Goal: Information Seeking & Learning: Learn about a topic

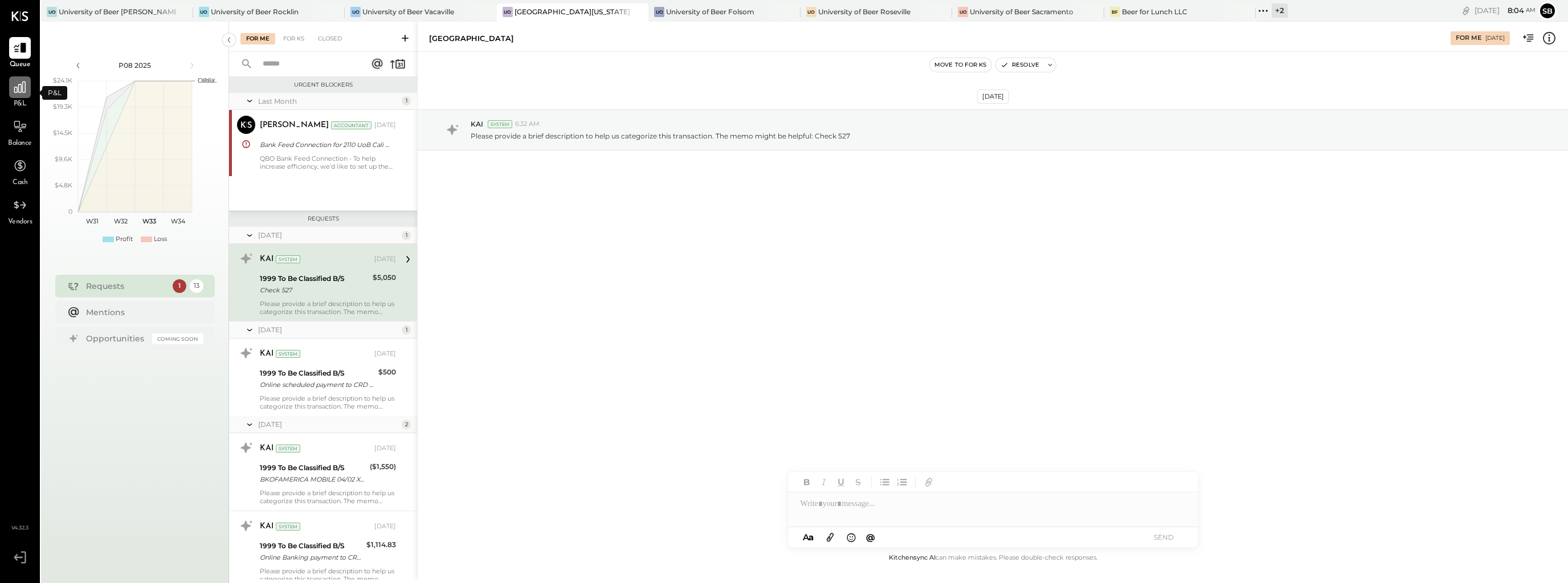
click at [23, 89] on icon at bounding box center [20, 87] width 15 height 15
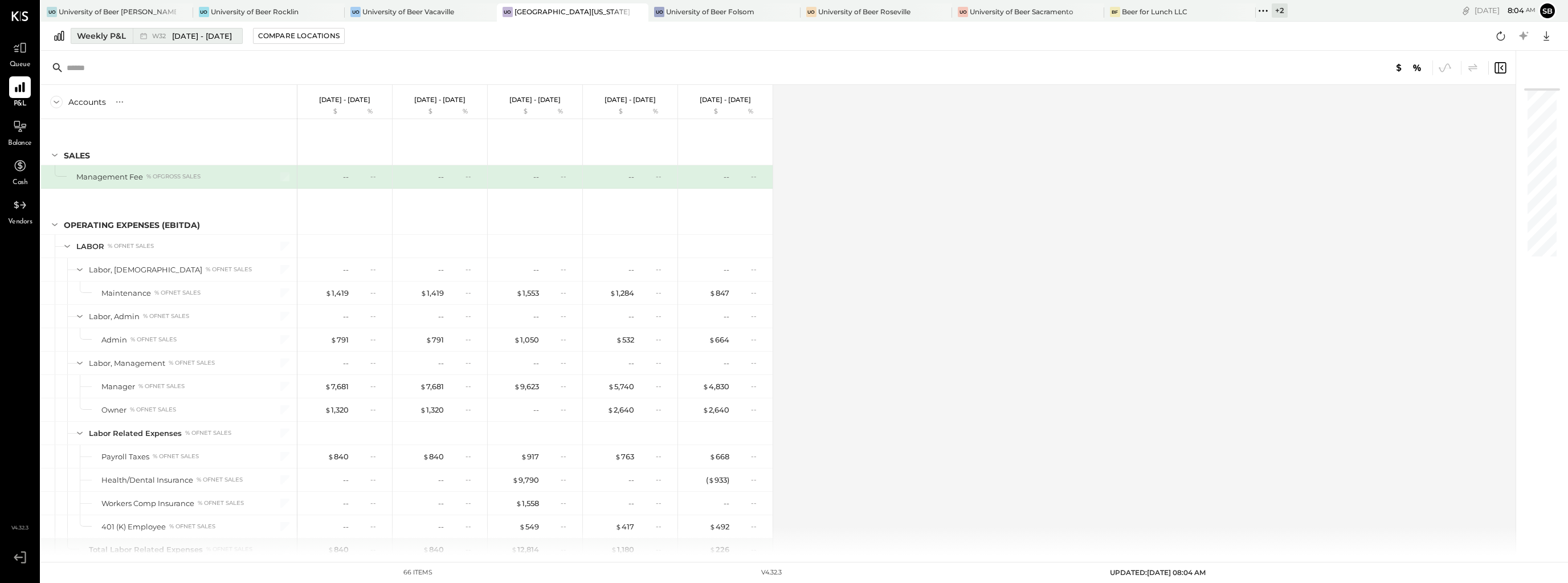
click at [217, 41] on div "W32 [DATE] - [DATE]" at bounding box center [184, 35] width 104 height 15
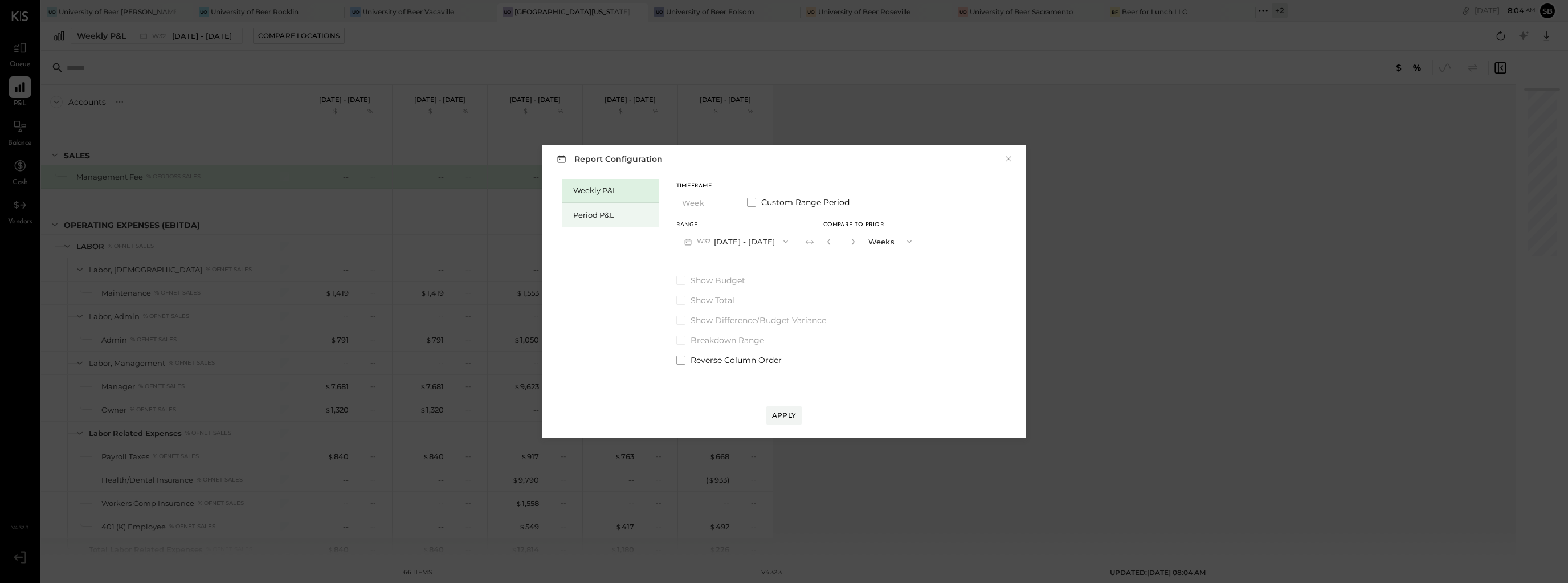
click at [583, 218] on div "Period P&L" at bounding box center [613, 215] width 80 height 11
drag, startPoint x: 695, startPoint y: 206, endPoint x: 686, endPoint y: 217, distance: 14.2
click at [686, 217] on div "Timeframe Period Custom Range Period Range P08 [DATE] - [DATE] Compare" at bounding box center [763, 218] width 174 height 69
click at [702, 200] on button "Period" at bounding box center [705, 202] width 57 height 21
click at [695, 247] on div "YTD" at bounding box center [705, 243] width 56 height 21
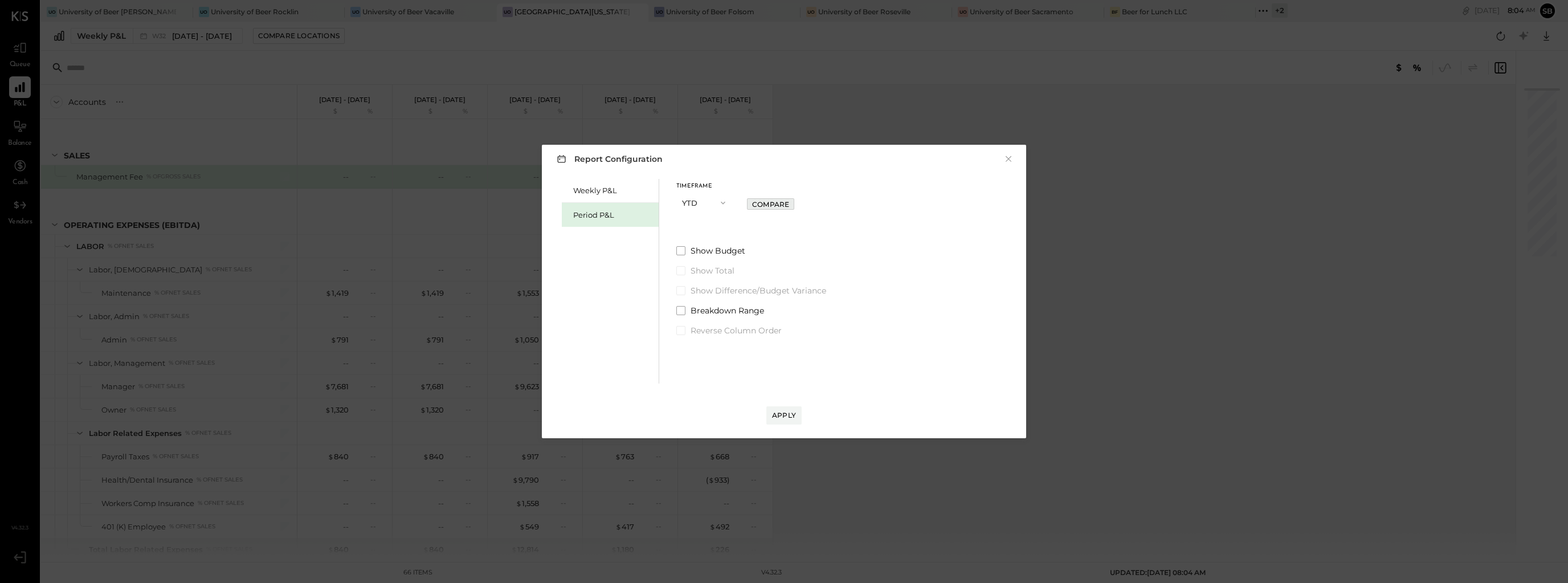
click at [770, 209] on div "Compare" at bounding box center [770, 204] width 37 height 9
click at [780, 408] on button "Apply" at bounding box center [784, 415] width 35 height 18
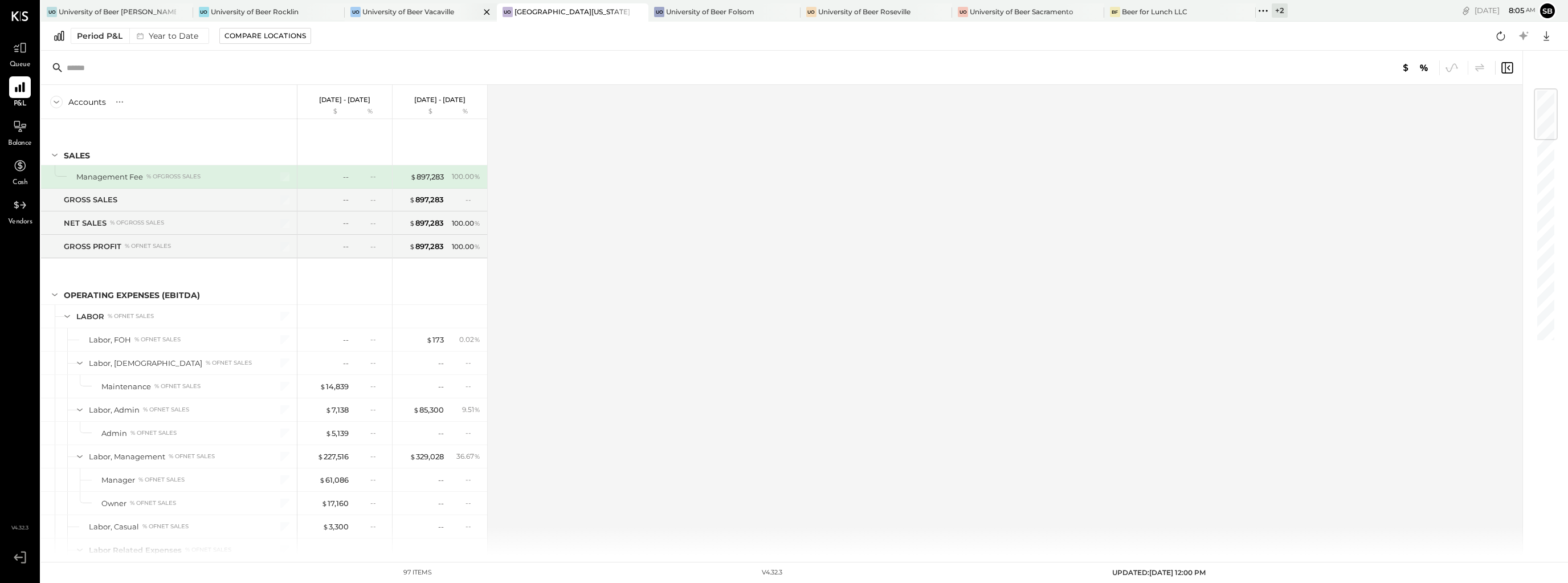
click at [393, 14] on div "University of Beer Vacaville" at bounding box center [408, 11] width 92 height 9
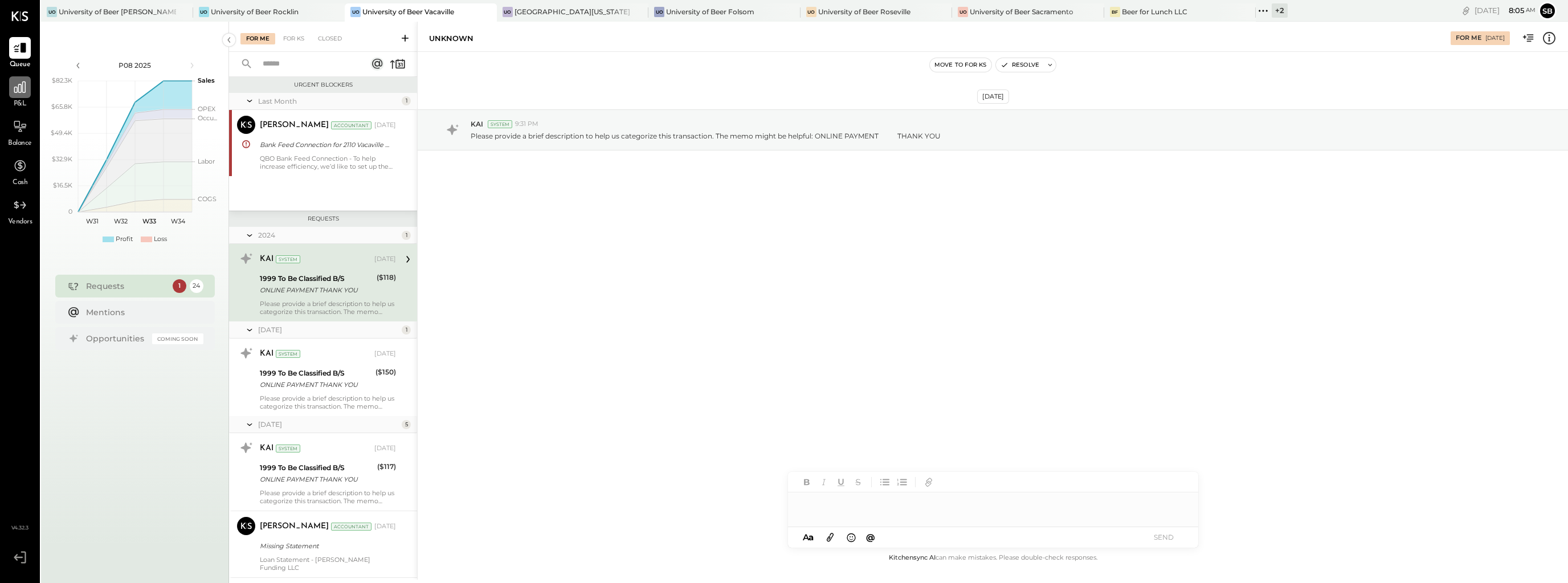
click at [25, 89] on icon at bounding box center [20, 87] width 15 height 15
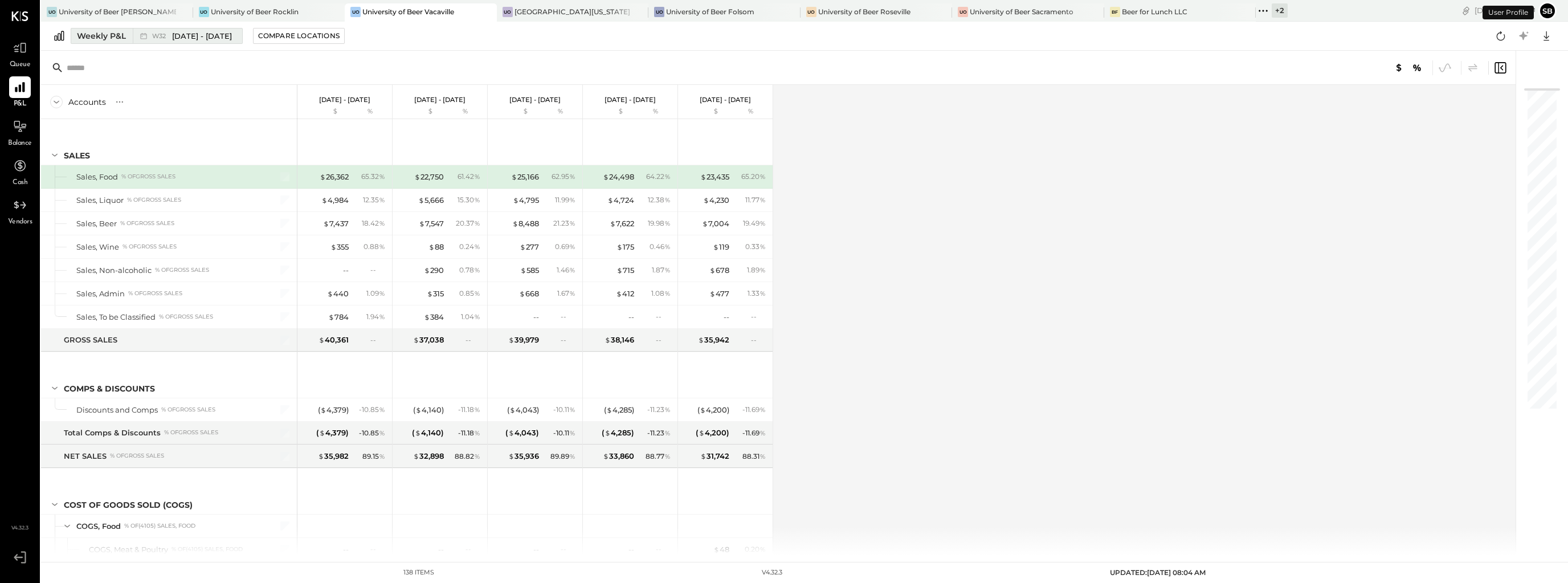
click at [95, 39] on div "Weekly P&L" at bounding box center [101, 35] width 49 height 11
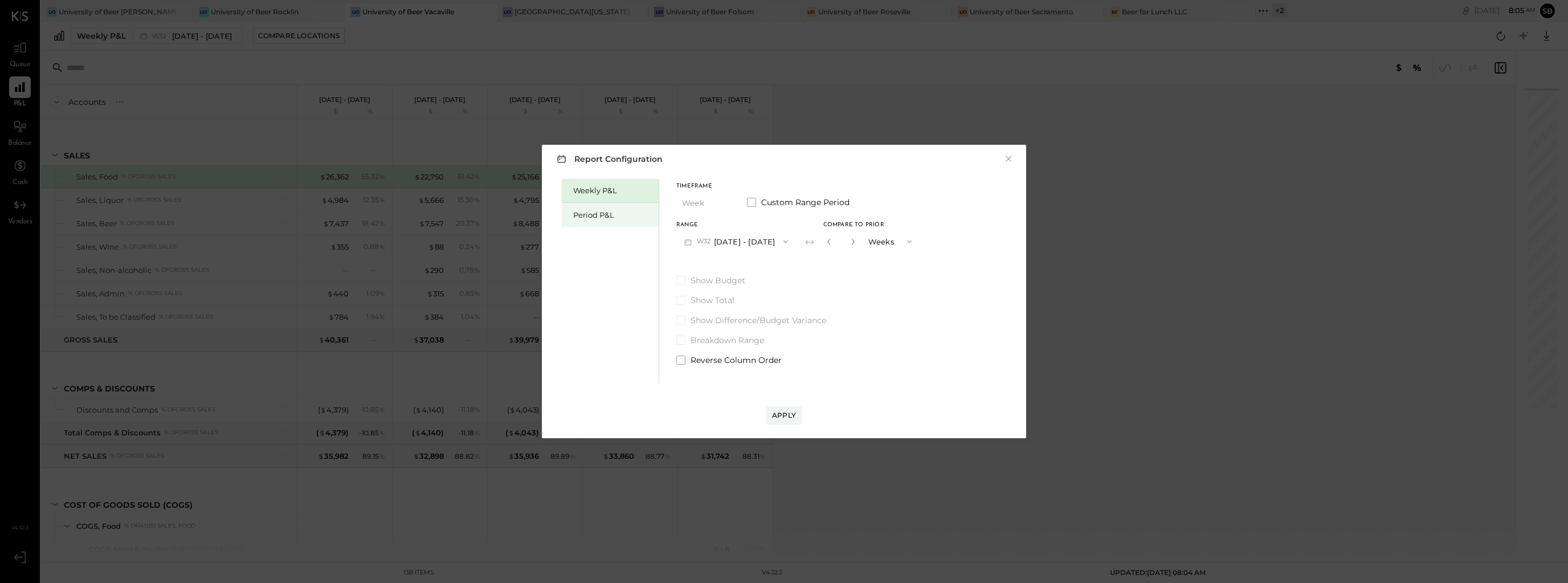
click at [586, 220] on div "Period P&L" at bounding box center [610, 215] width 97 height 24
click at [705, 200] on button "Period" at bounding box center [705, 202] width 57 height 21
click at [697, 244] on div "YTD" at bounding box center [705, 243] width 56 height 21
click at [772, 203] on div "Compare" at bounding box center [770, 204] width 37 height 9
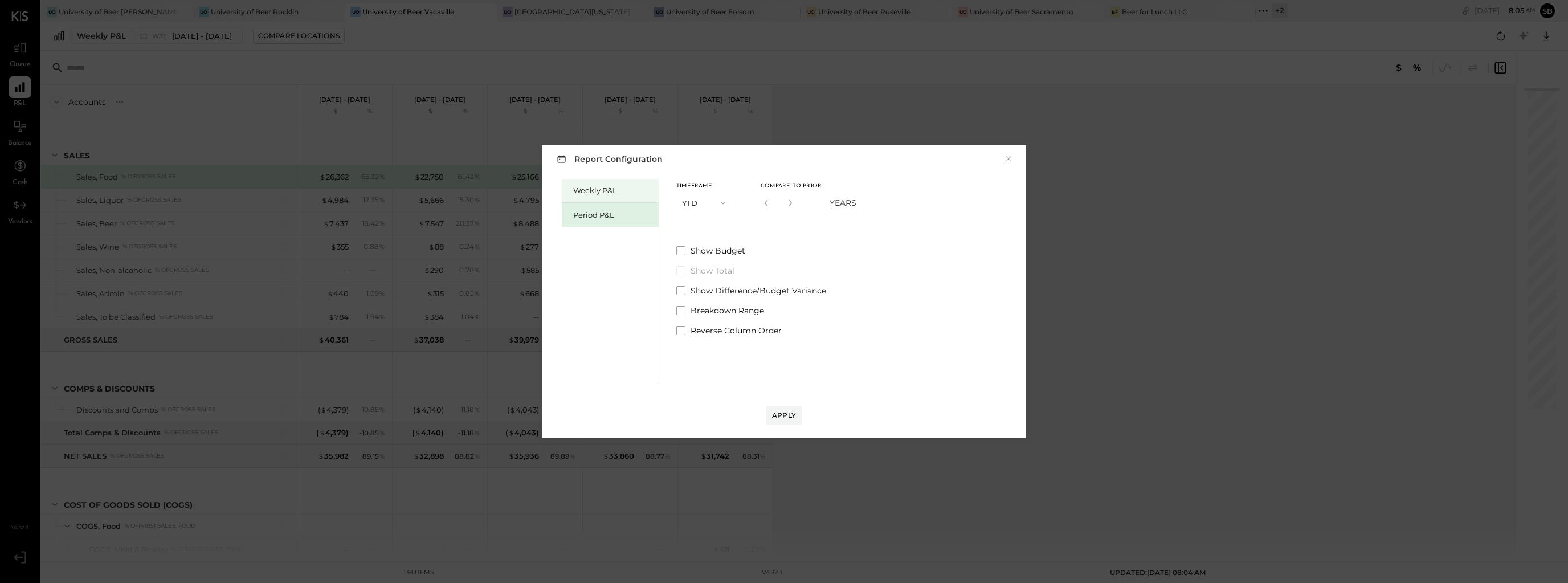
click at [612, 192] on div "Weekly P&L" at bounding box center [613, 190] width 80 height 11
click at [738, 246] on button "W33 [DATE] - [DATE]" at bounding box center [735, 242] width 119 height 21
click at [988, 290] on div "Weekly P&L Period P&L Timeframe Week Custom Range Period Range W33 [DATE] - [DA…" at bounding box center [784, 279] width 461 height 207
click at [1008, 158] on button "×" at bounding box center [1009, 158] width 10 height 11
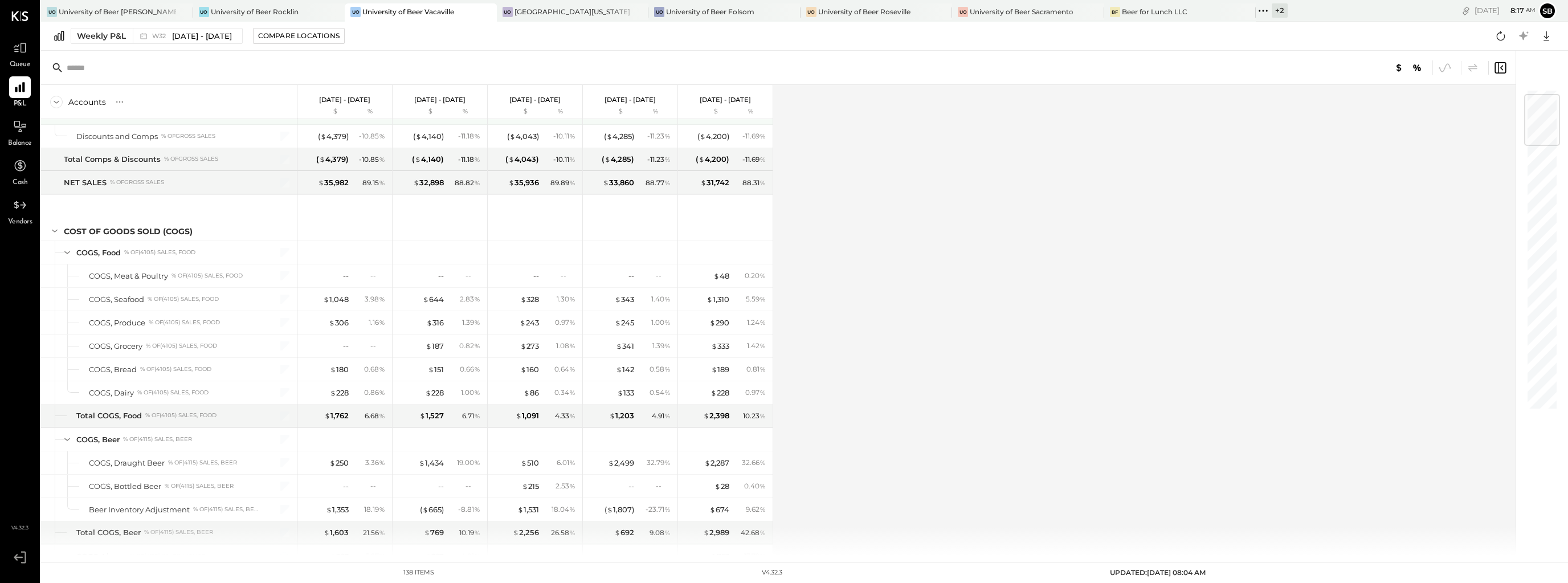
scroll to position [46, 0]
